Goal: Find specific page/section: Find specific page/section

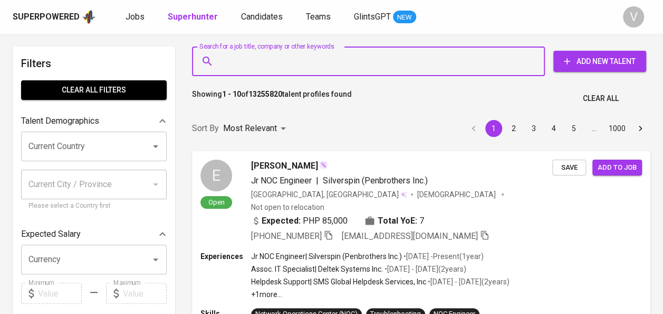
click at [266, 64] on input "Search for a job title, company or other keywords" at bounding box center [371, 61] width 307 height 20
paste input "Putri [PERSON_NAME]"
type input "Putri [PERSON_NAME]"
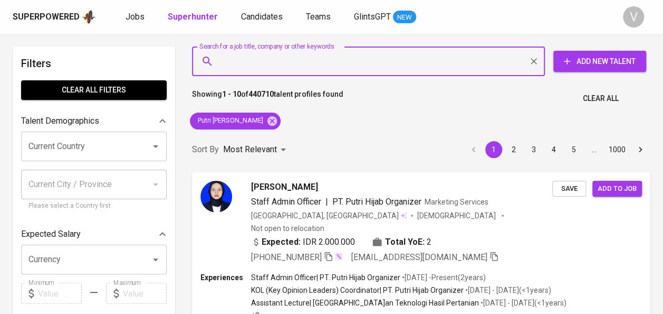
paste input "[PERSON_NAME] profil [PERSON_NAME]"
click at [236, 64] on input "[PERSON_NAME] profil [PERSON_NAME]" at bounding box center [371, 61] width 307 height 20
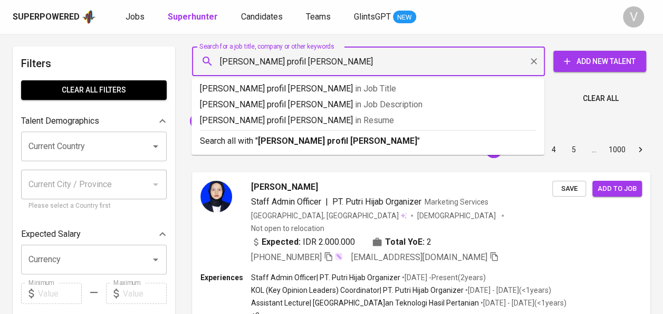
click at [348, 62] on input "[PERSON_NAME] profil [PERSON_NAME]" at bounding box center [371, 61] width 307 height 20
drag, startPoint x: 348, startPoint y: 62, endPoint x: 423, endPoint y: 59, distance: 75.6
click at [423, 59] on input "[PERSON_NAME] profil [PERSON_NAME]" at bounding box center [371, 61] width 307 height 20
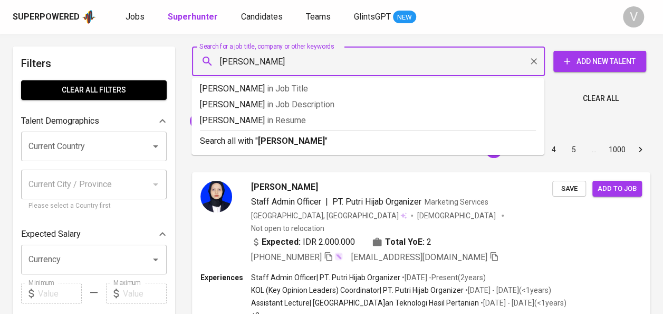
type input "[PERSON_NAME]"
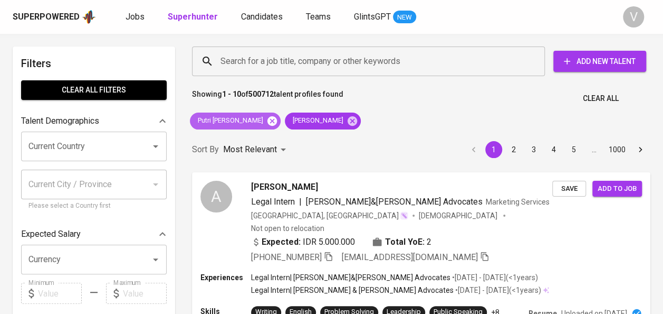
click at [267, 121] on icon at bounding box center [273, 121] width 12 height 12
click at [255, 120] on span "[PERSON_NAME]" at bounding box center [222, 121] width 65 height 10
